Goal: Navigation & Orientation: Find specific page/section

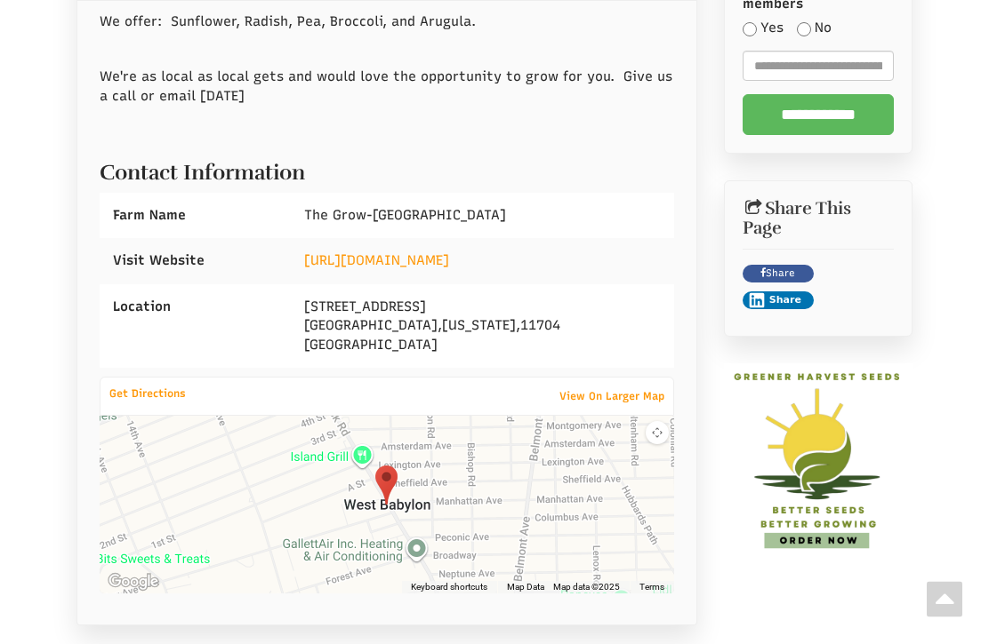
scroll to position [639, 0]
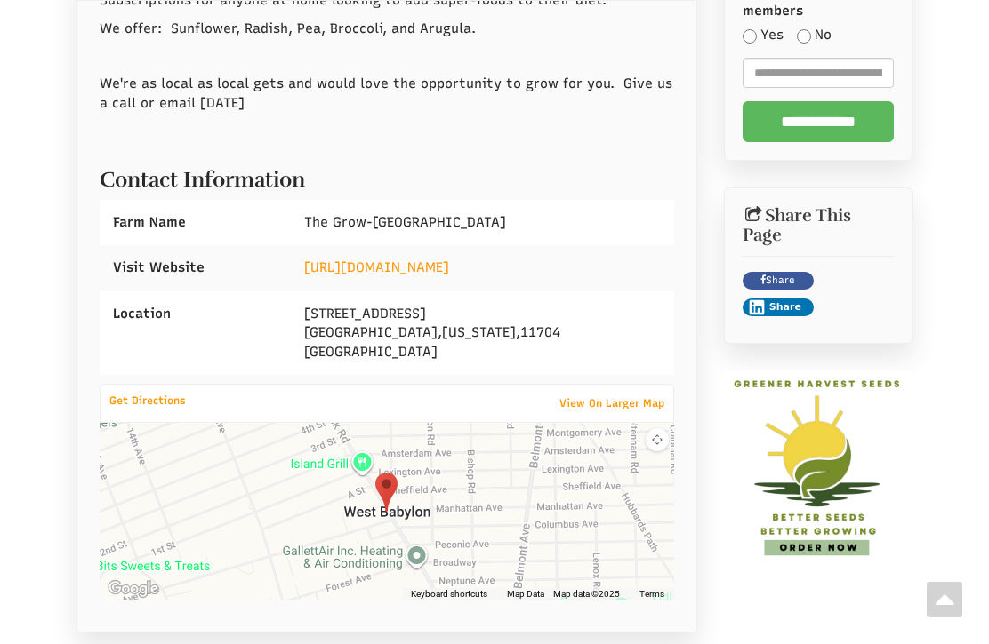
click at [190, 477] on div at bounding box center [387, 512] width 574 height 178
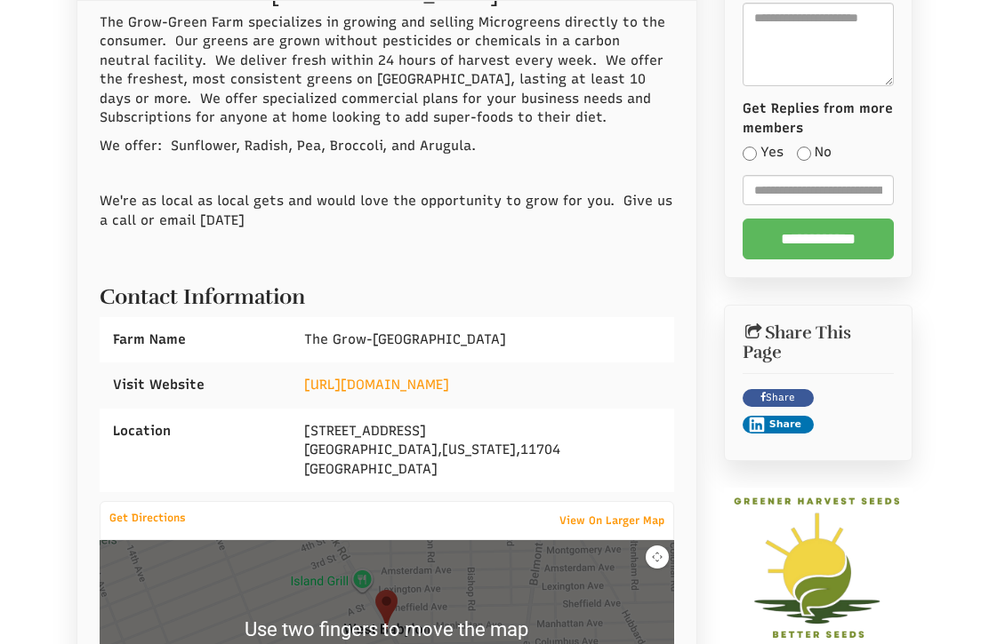
scroll to position [521, 0]
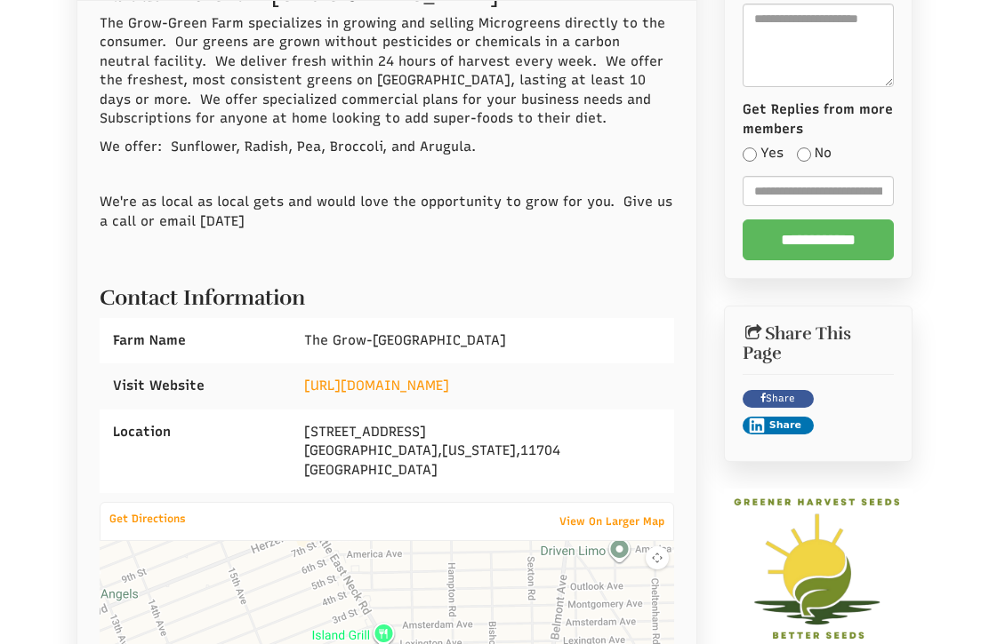
click at [389, 378] on link "https://www.thegrowgreenfarm.com" at bounding box center [376, 386] width 145 height 16
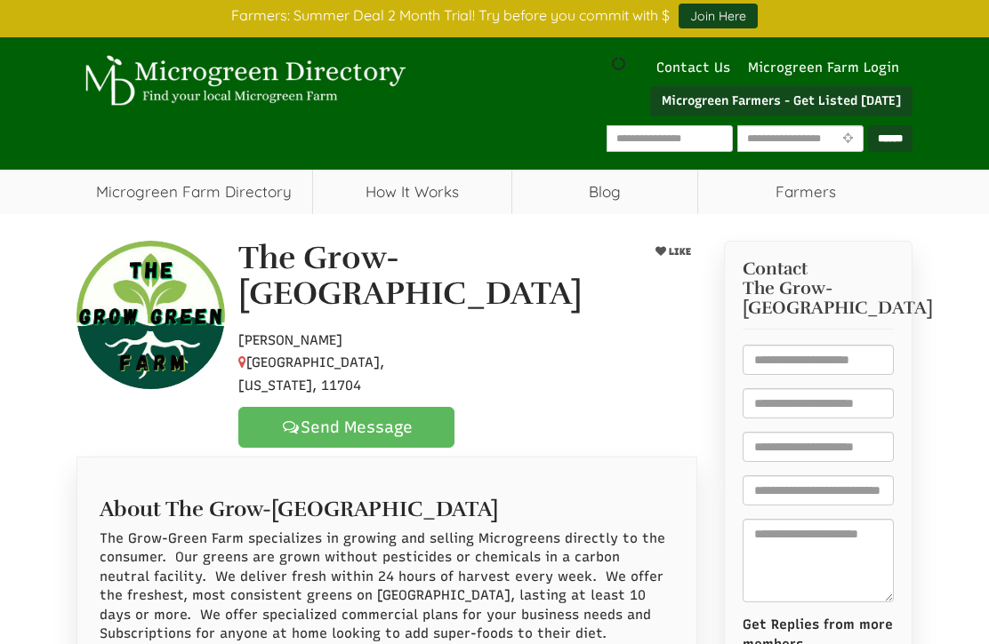
scroll to position [0, 0]
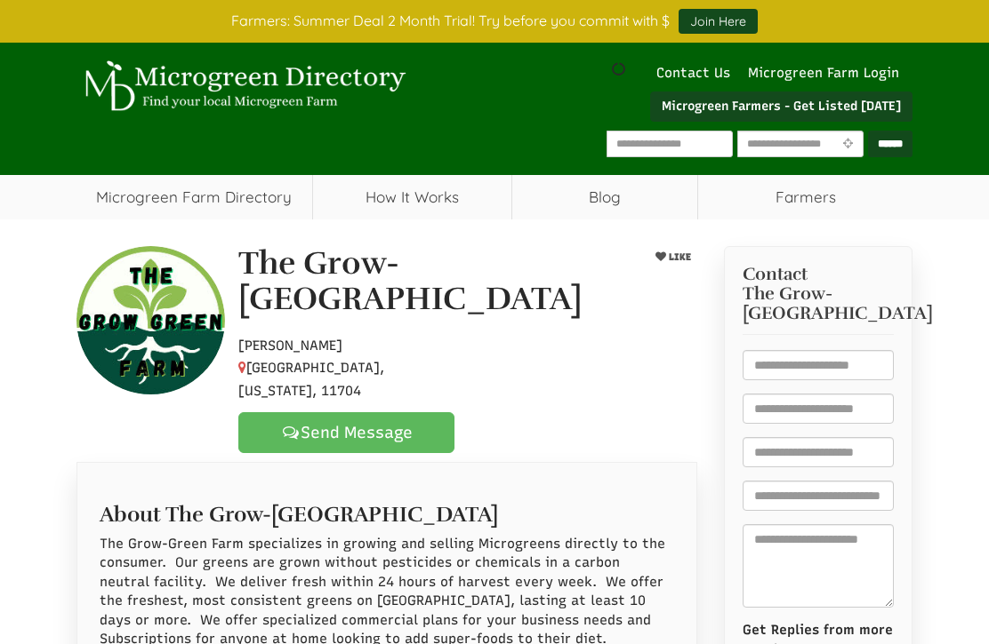
click at [365, 207] on link "How It Works" at bounding box center [412, 197] width 198 height 44
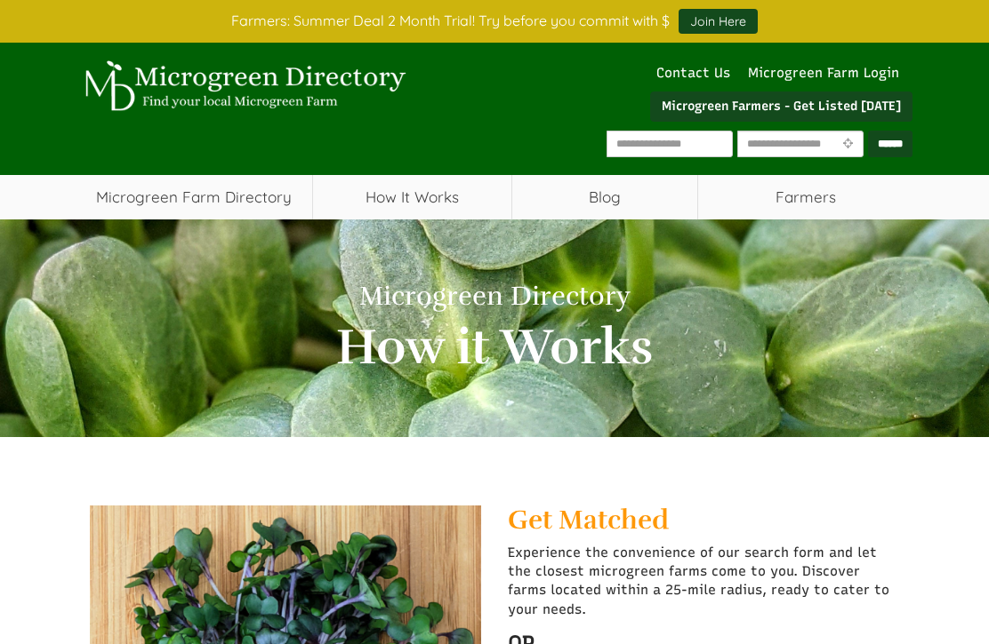
select select "Language Translate Widget"
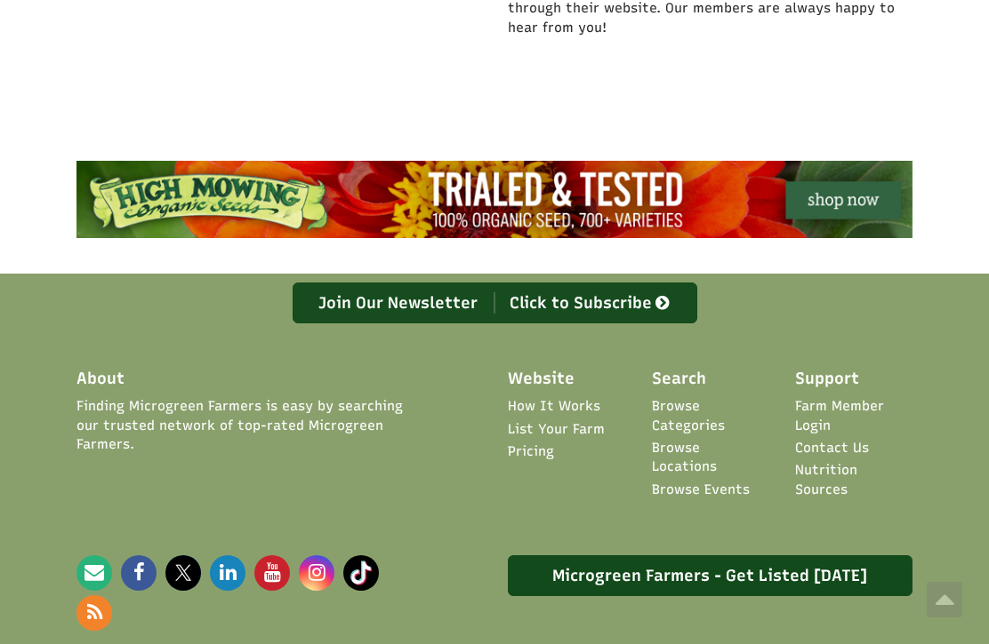
scroll to position [995, 0]
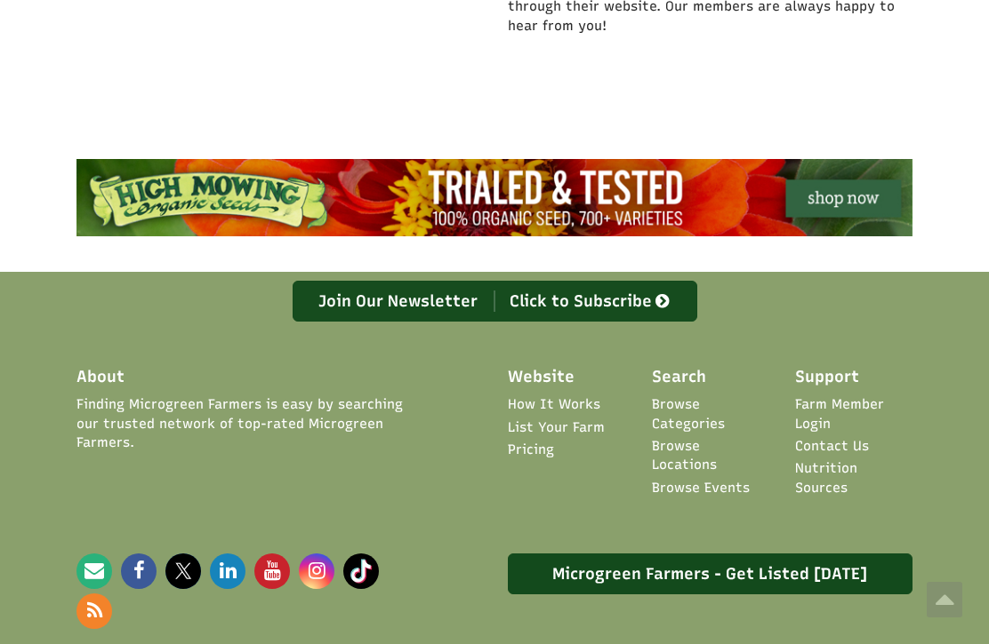
click at [687, 444] on link "Browse Locations" at bounding box center [710, 456] width 117 height 38
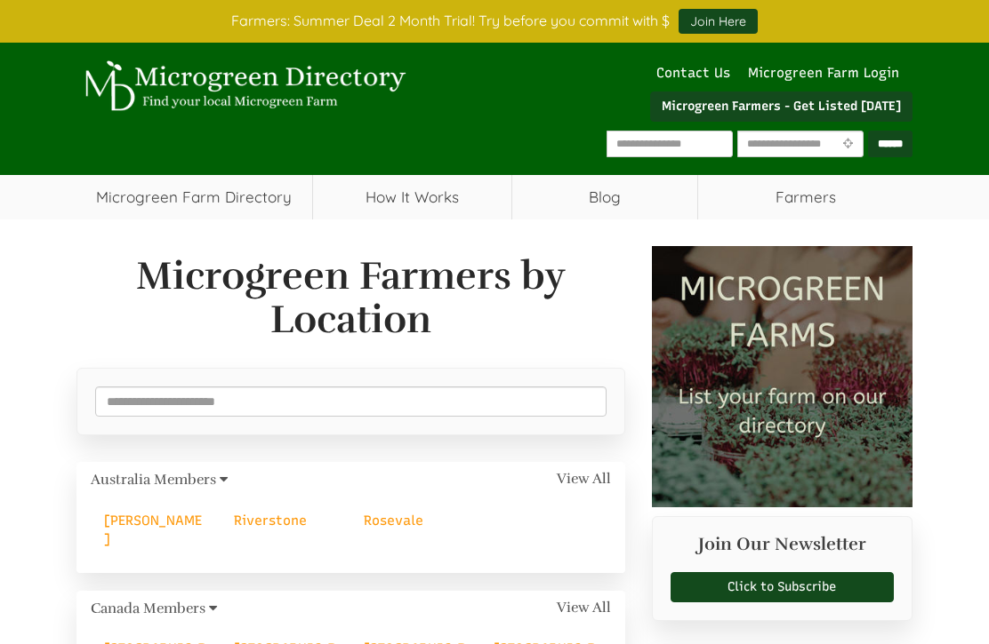
select select "Language Translate Widget"
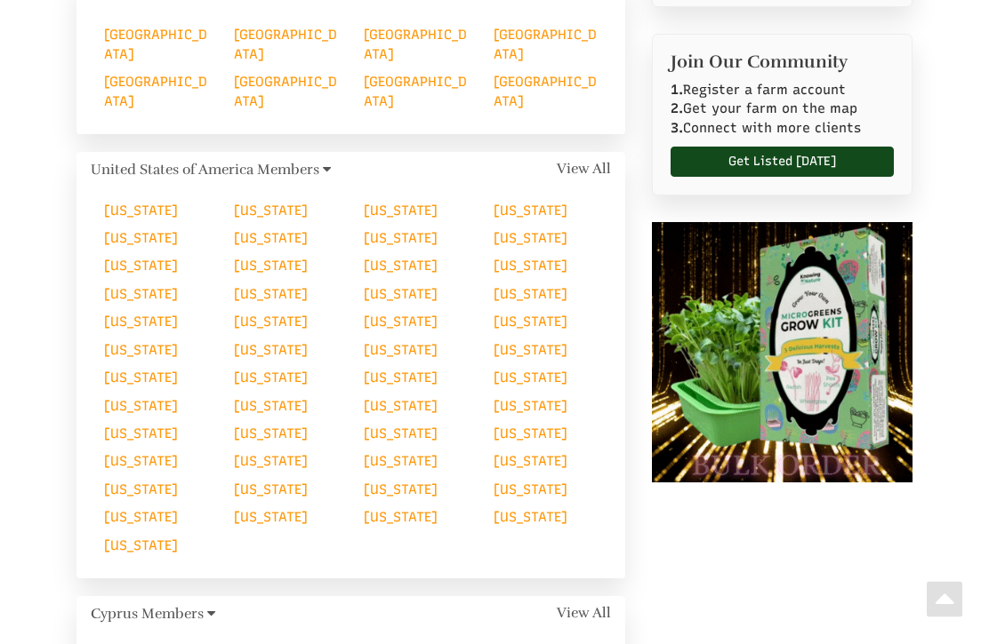
scroll to position [617, 0]
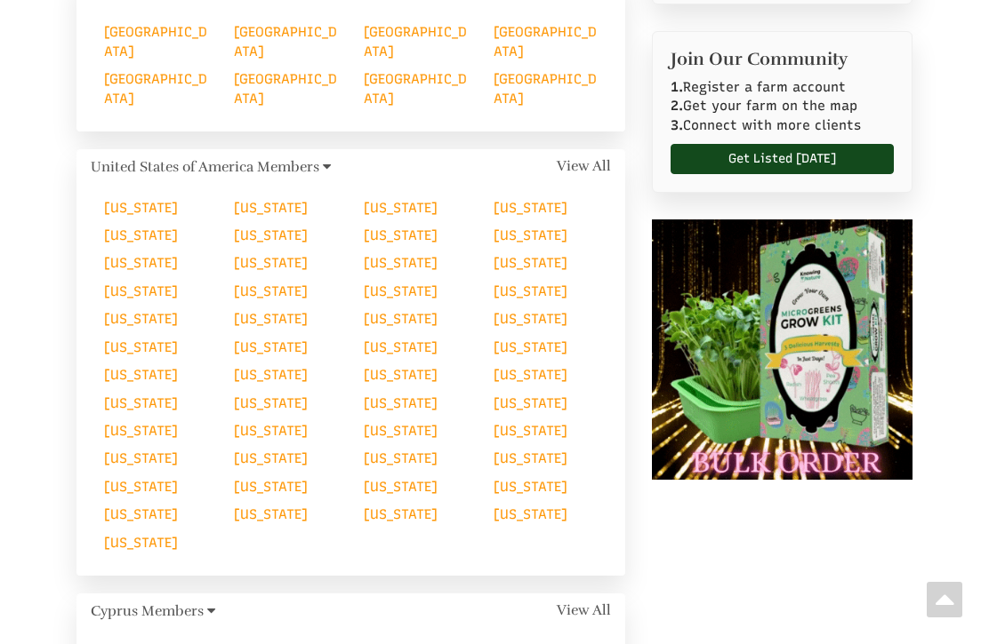
click at [493, 399] on link "[US_STATE]" at bounding box center [530, 404] width 74 height 16
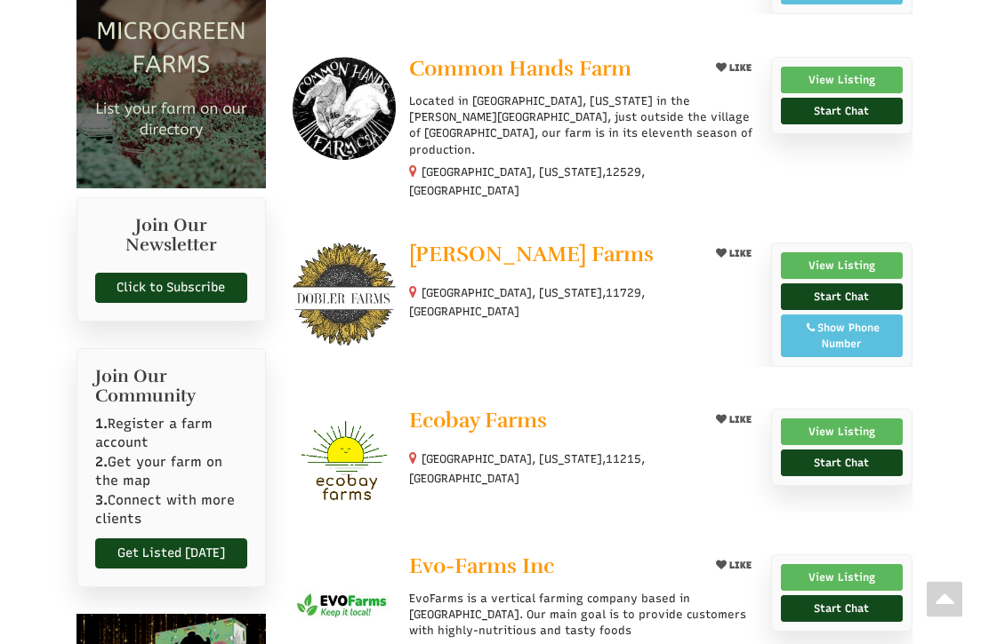
scroll to position [492, 0]
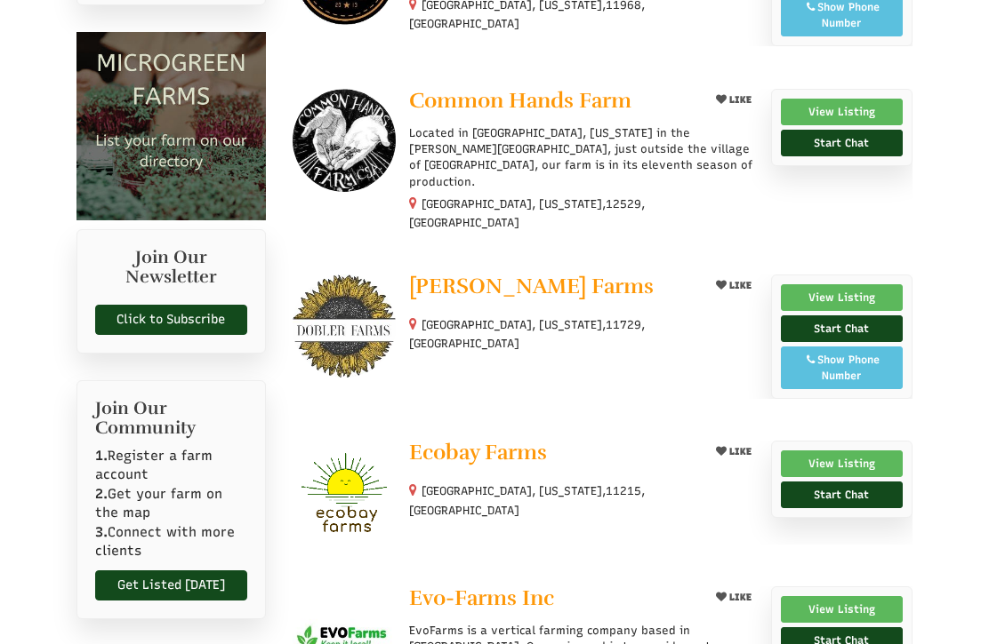
click at [829, 284] on link "View Listing" at bounding box center [842, 297] width 122 height 27
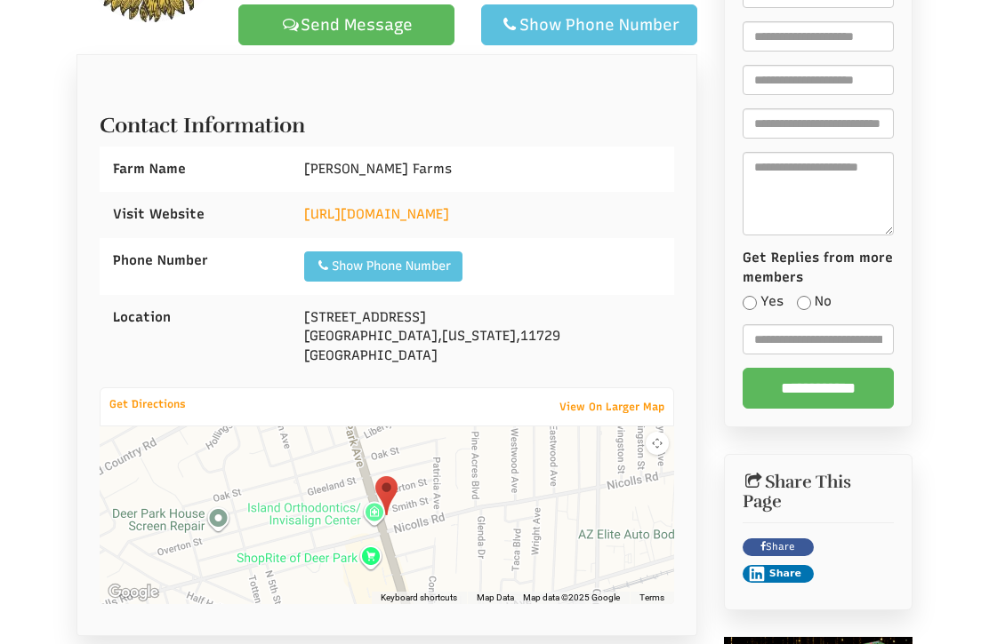
scroll to position [366, 0]
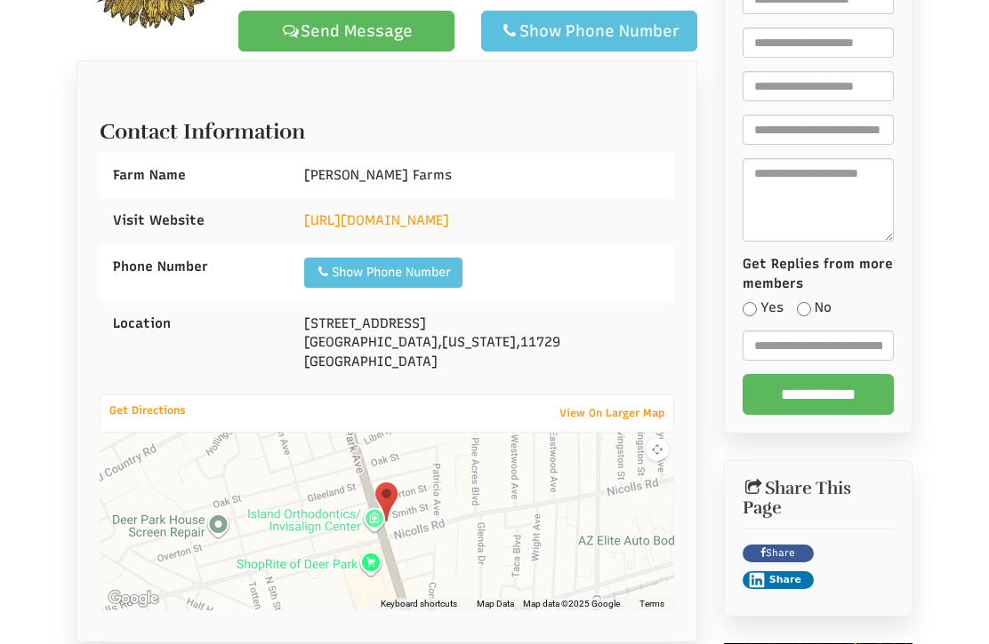
click at [388, 212] on link "https://www.doblerfarms.com" at bounding box center [376, 220] width 145 height 16
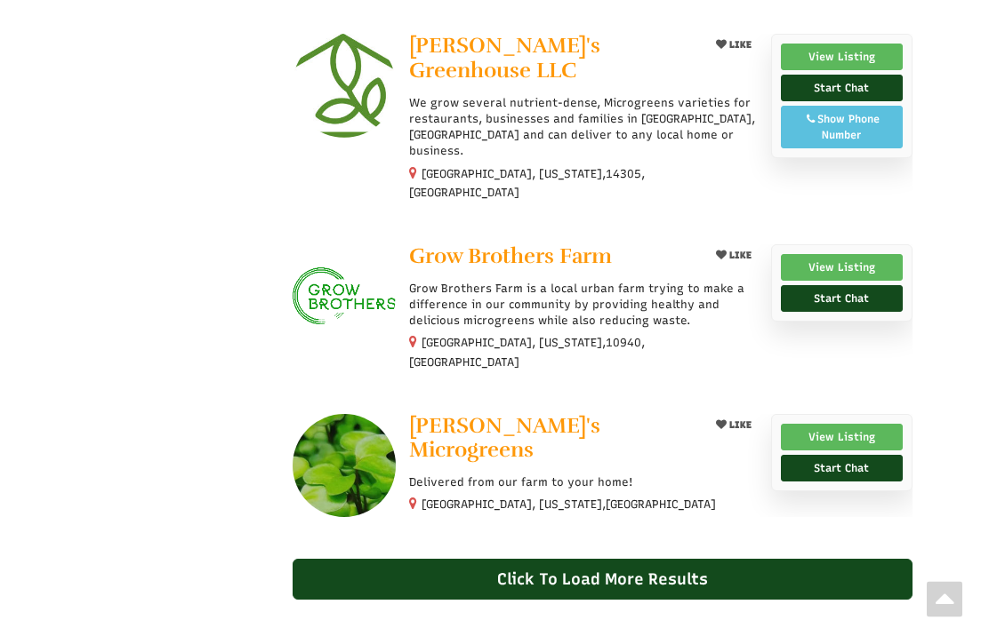
scroll to position [1392, 0]
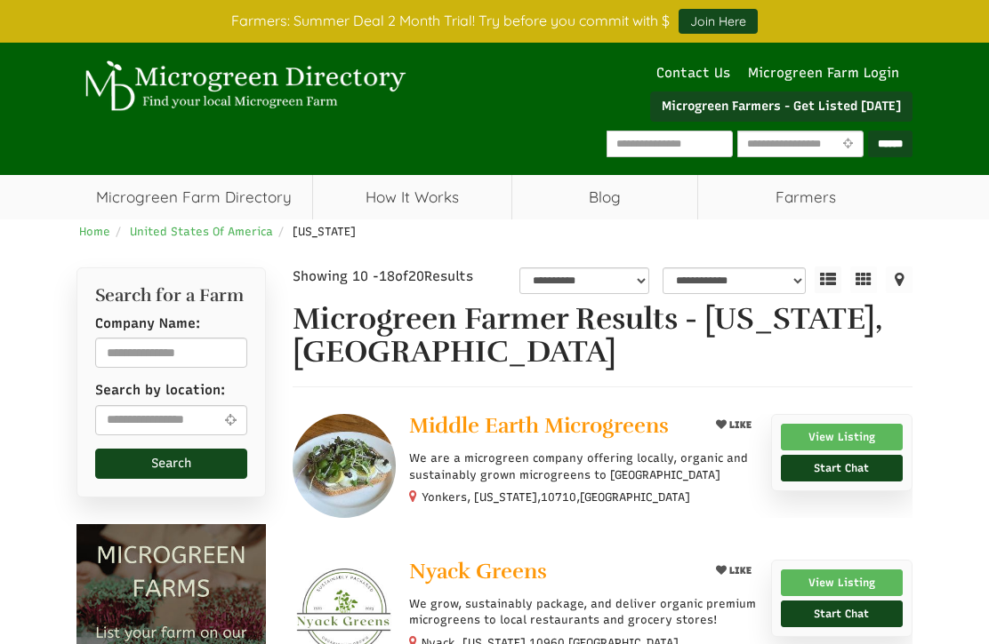
select select "Language Translate Widget"
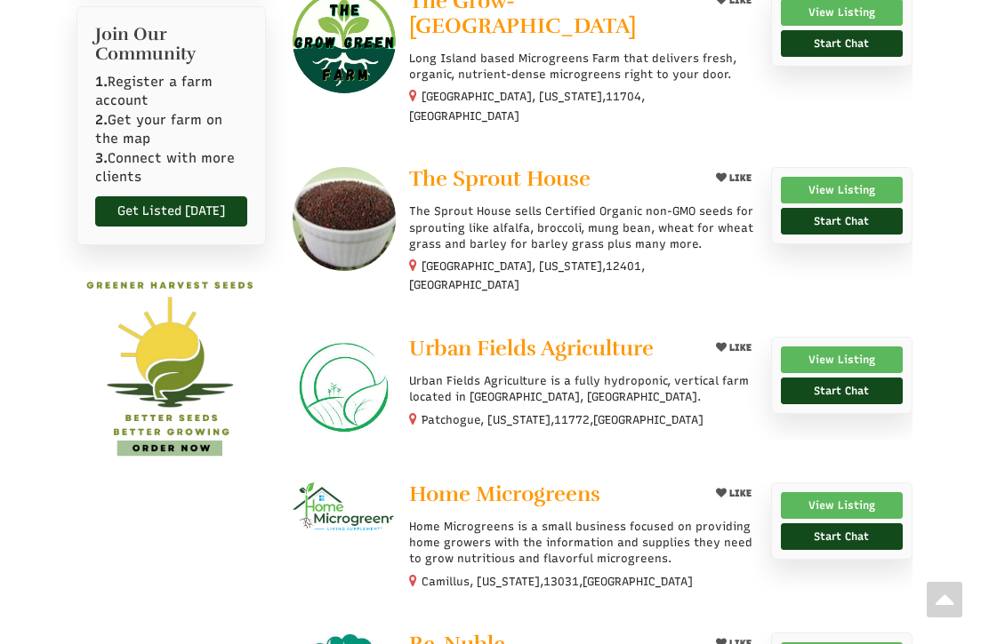
scroll to position [866, 0]
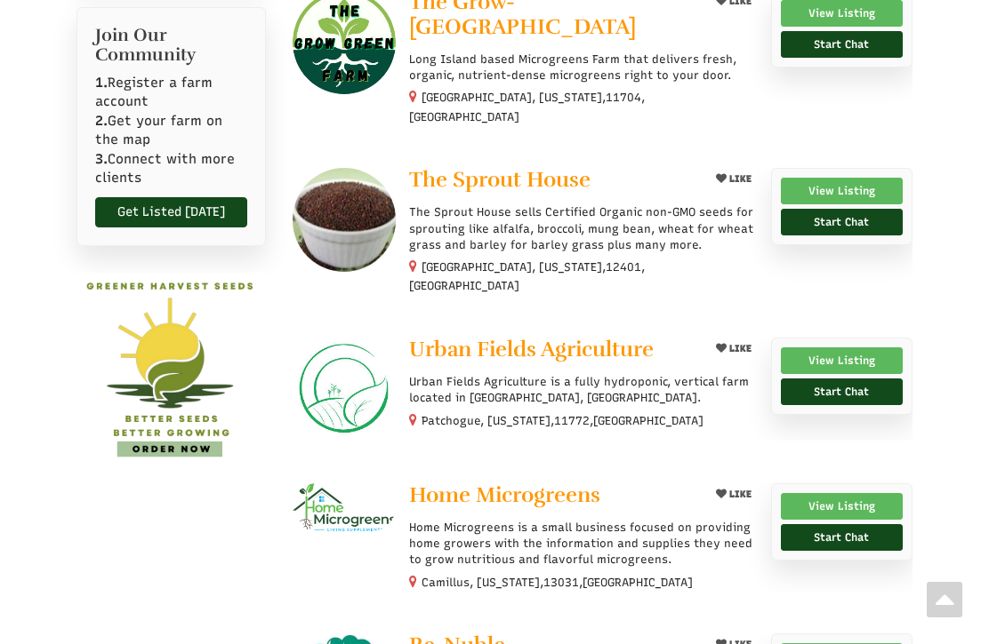
click at [831, 348] on link "View Listing" at bounding box center [842, 361] width 122 height 27
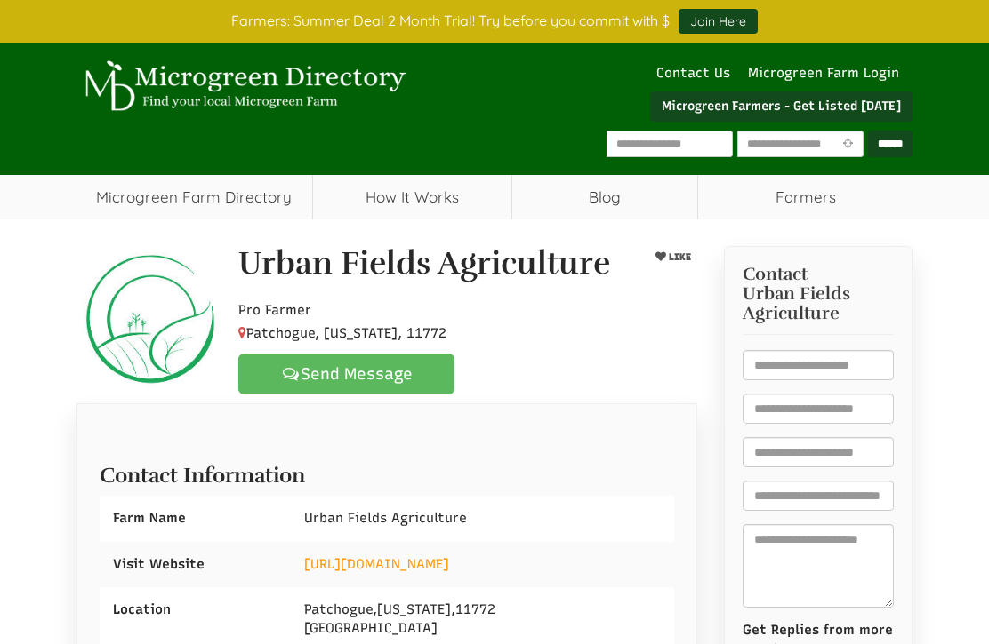
select select "Language Translate Widget"
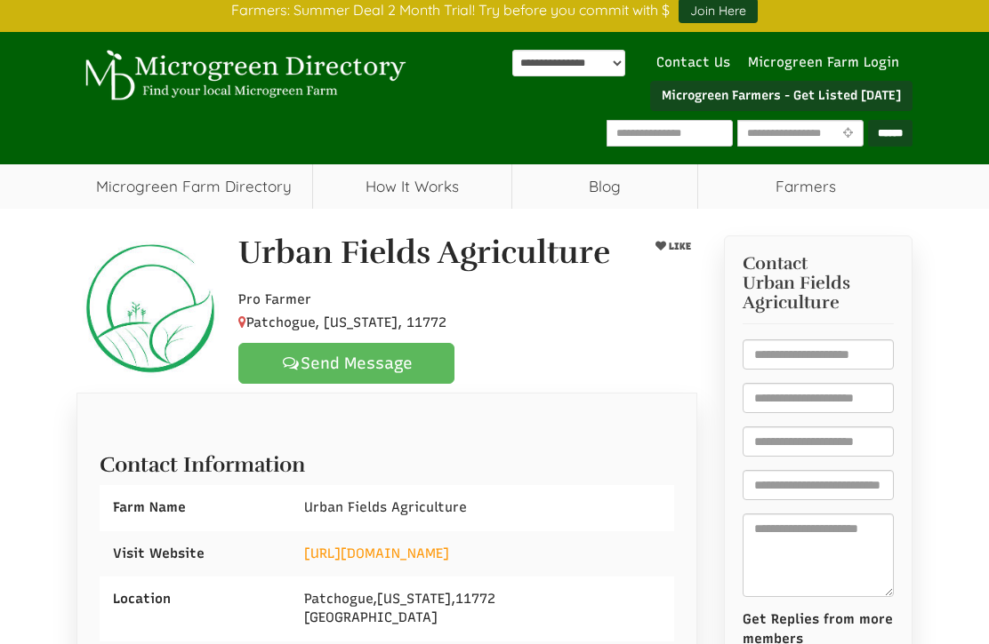
scroll to position [20, 0]
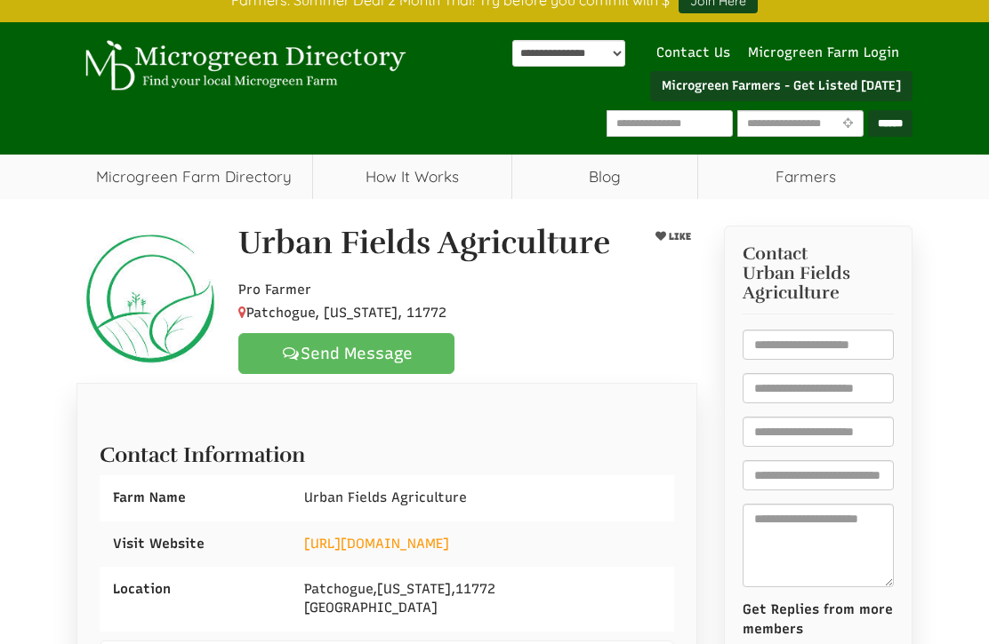
click at [386, 549] on link "https://www.urbanfieldsag.com/" at bounding box center [376, 544] width 145 height 16
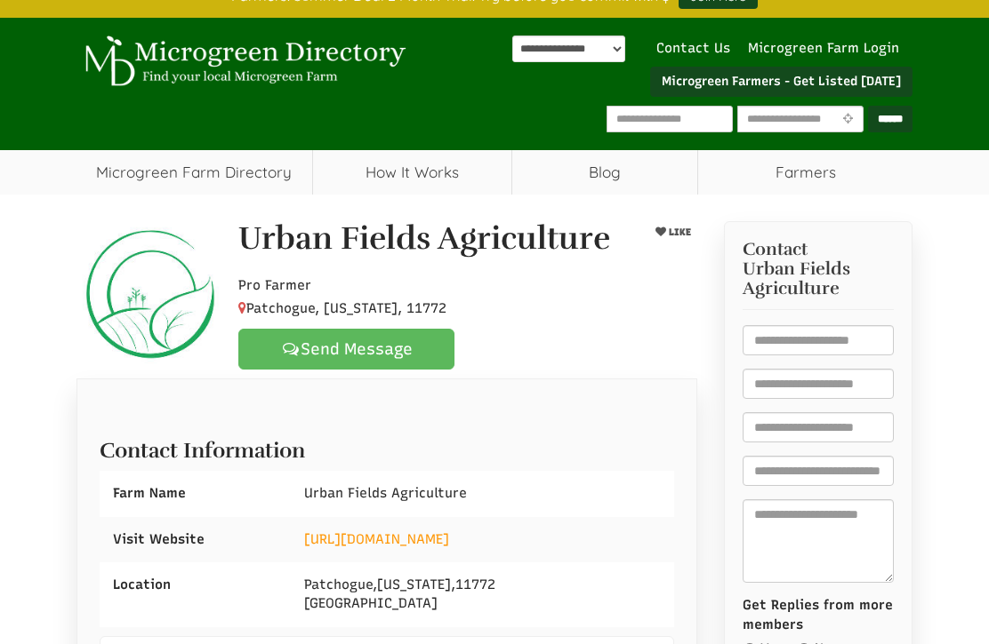
scroll to position [0, 0]
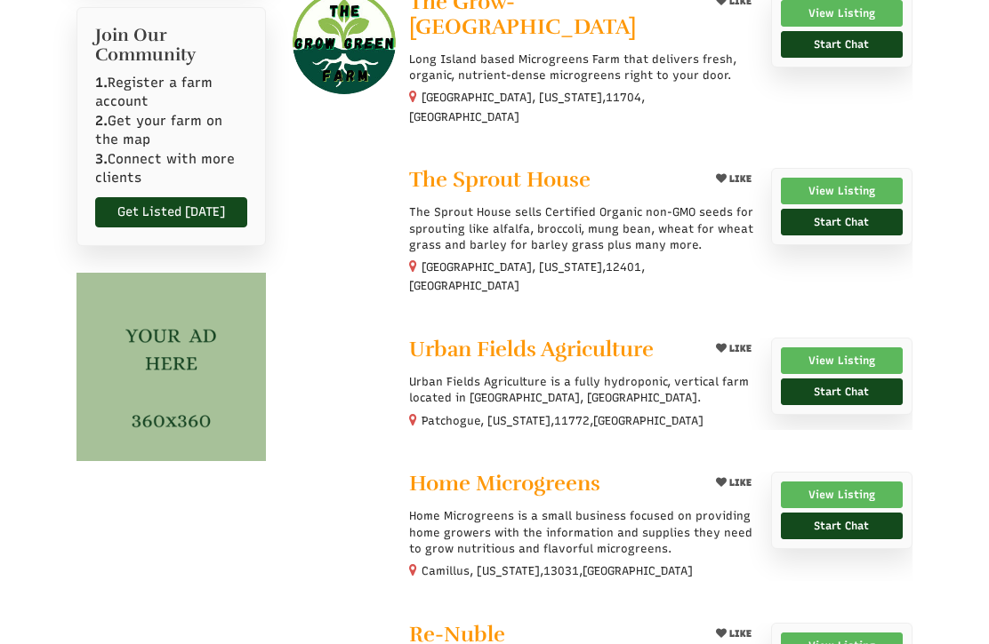
scroll to position [866, 0]
select select "Language Translate Widget"
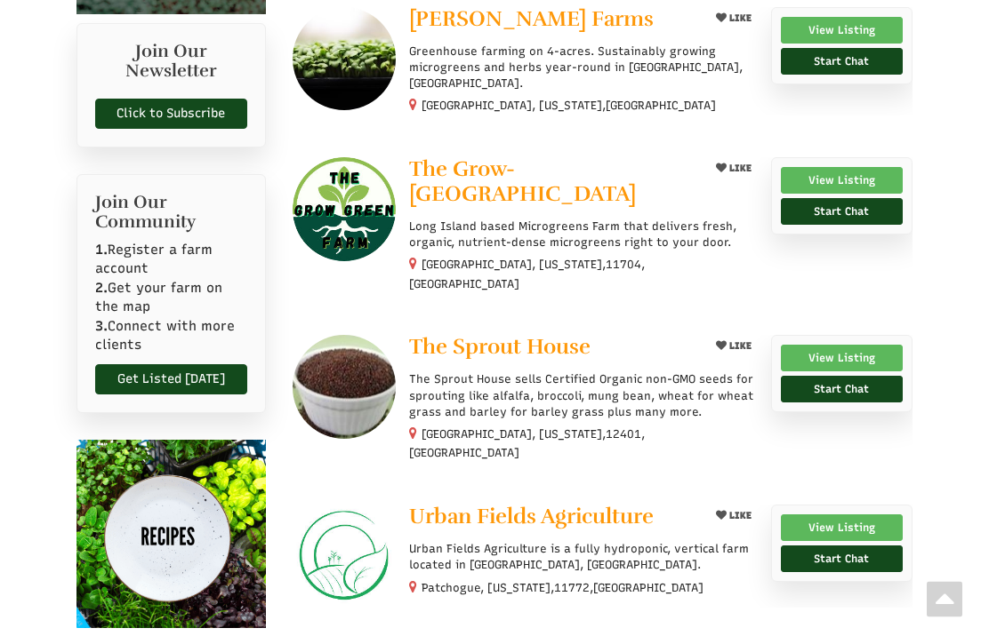
scroll to position [699, 0]
click at [830, 177] on link "View Listing" at bounding box center [842, 180] width 122 height 27
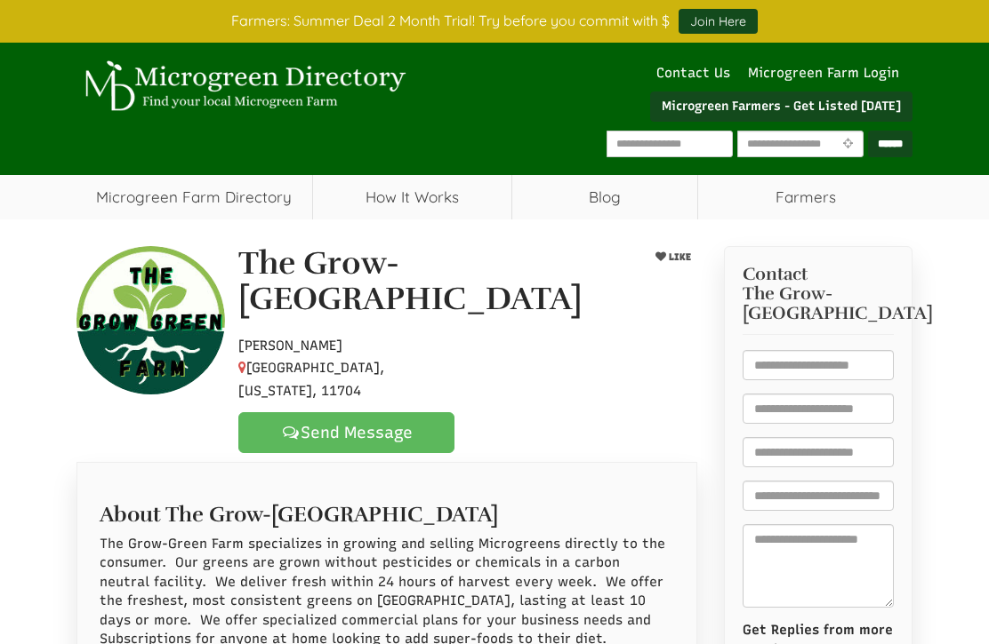
select select "Language Translate Widget"
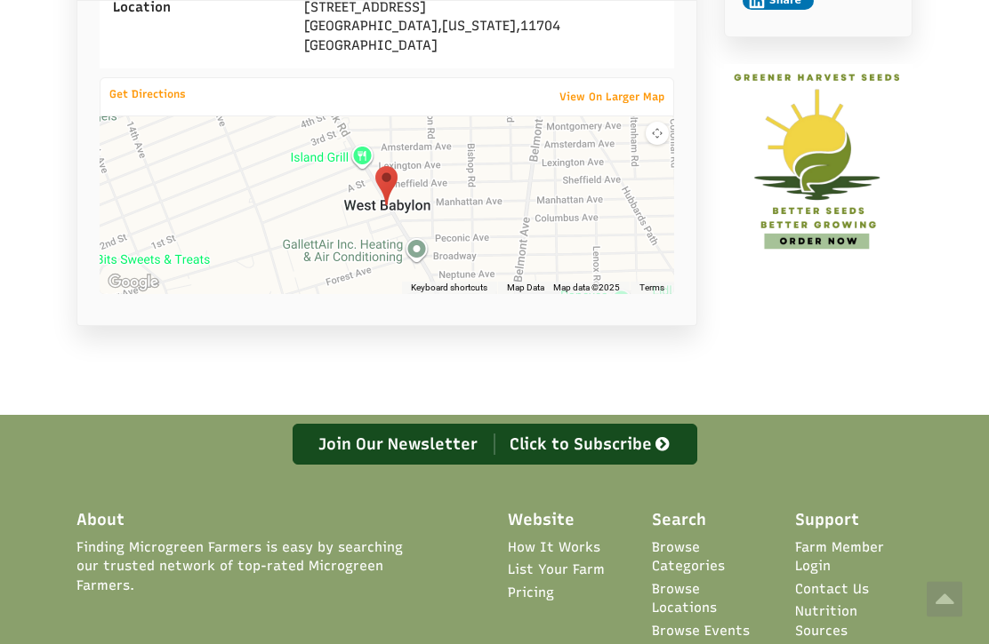
scroll to position [964, 0]
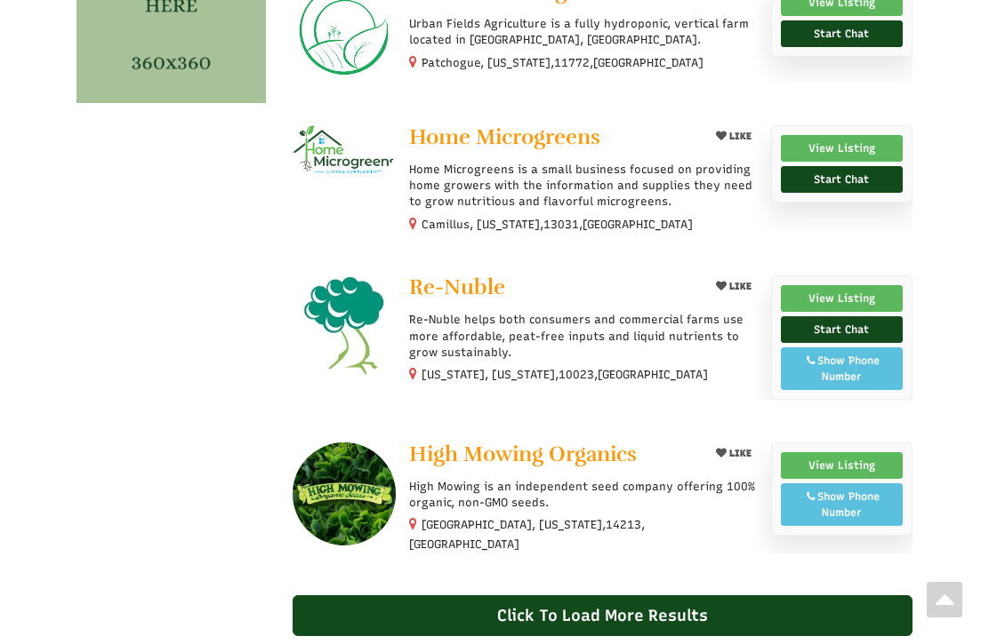
scroll to position [1228, 0]
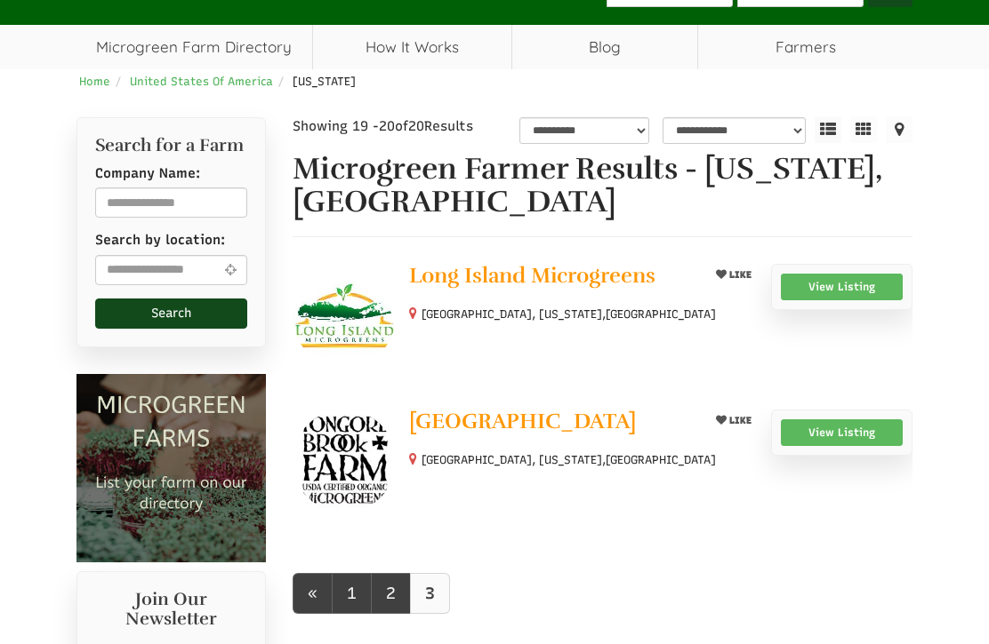
scroll to position [150, 0]
click at [822, 292] on link "View Listing" at bounding box center [842, 287] width 122 height 27
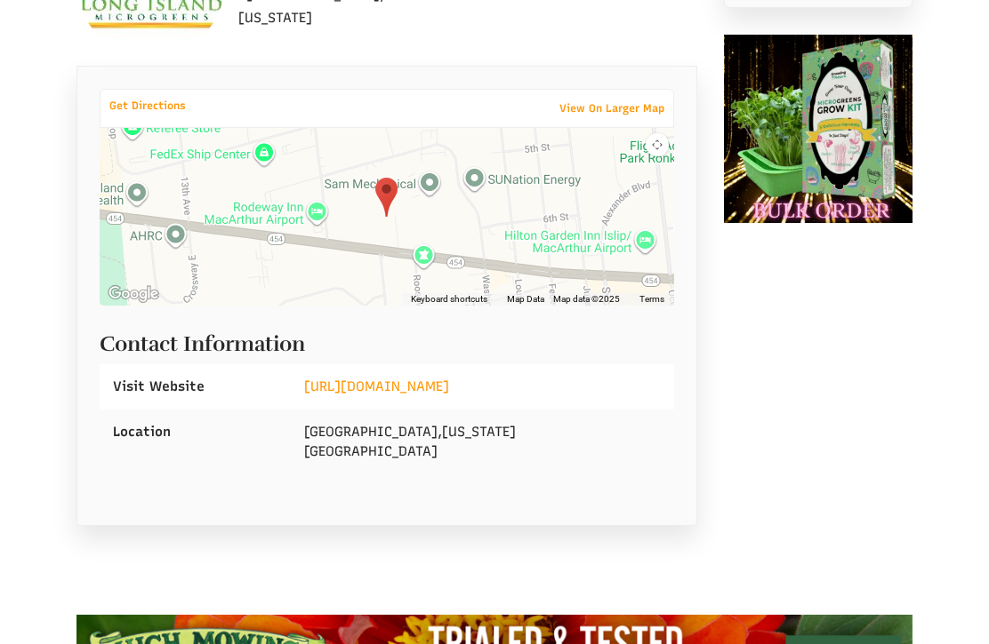
scroll to position [421, 0]
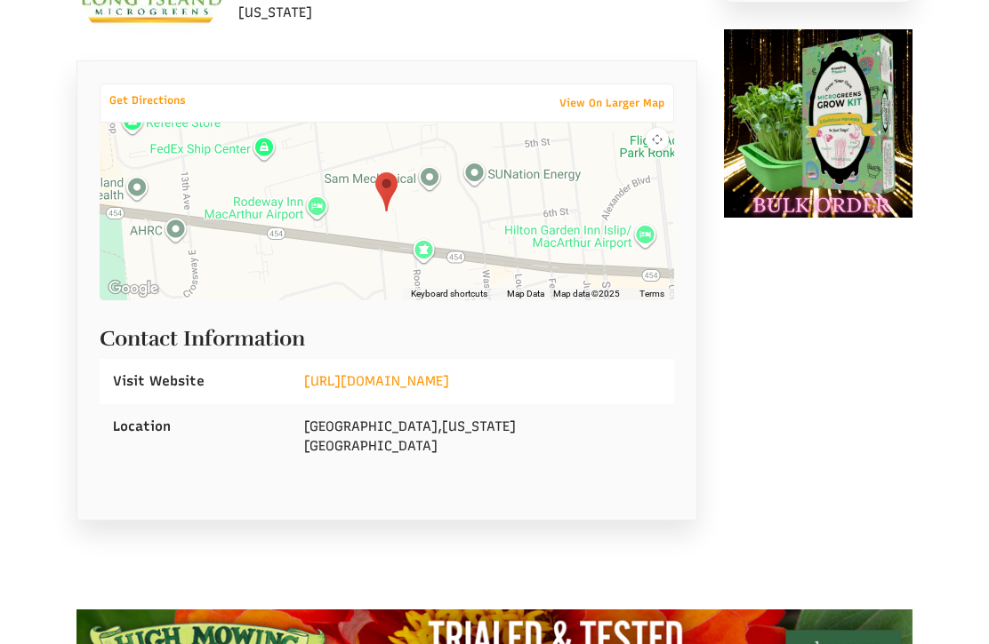
click at [420, 383] on link "[URL][DOMAIN_NAME]" at bounding box center [376, 381] width 145 height 16
